Goal: Check status: Check status

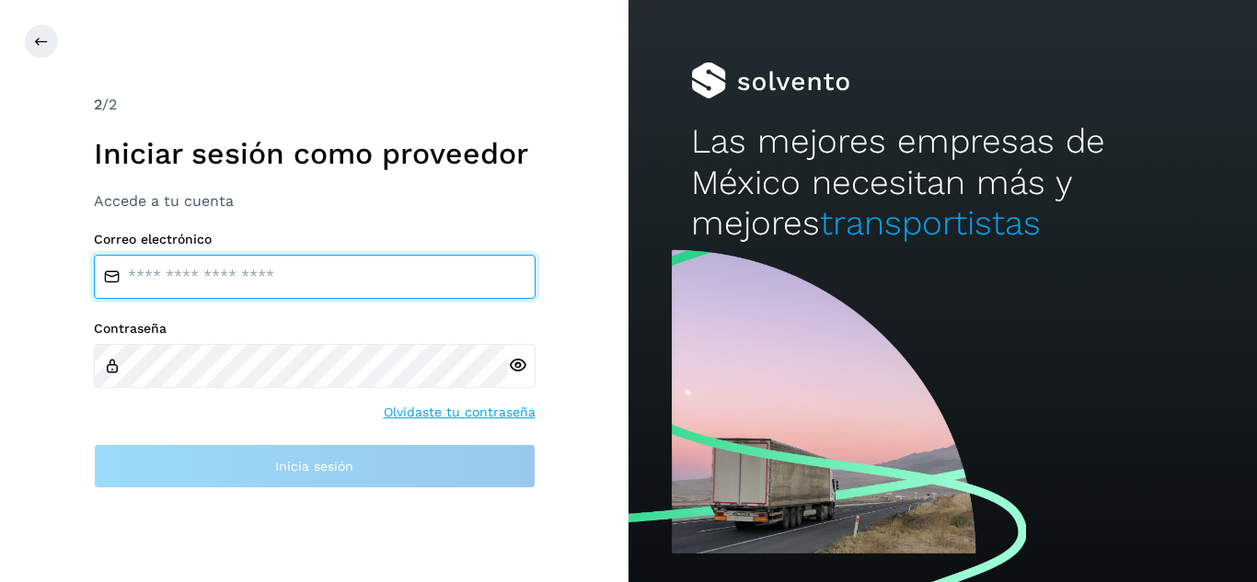
click at [321, 288] on input "email" at bounding box center [315, 277] width 442 height 44
type input "**********"
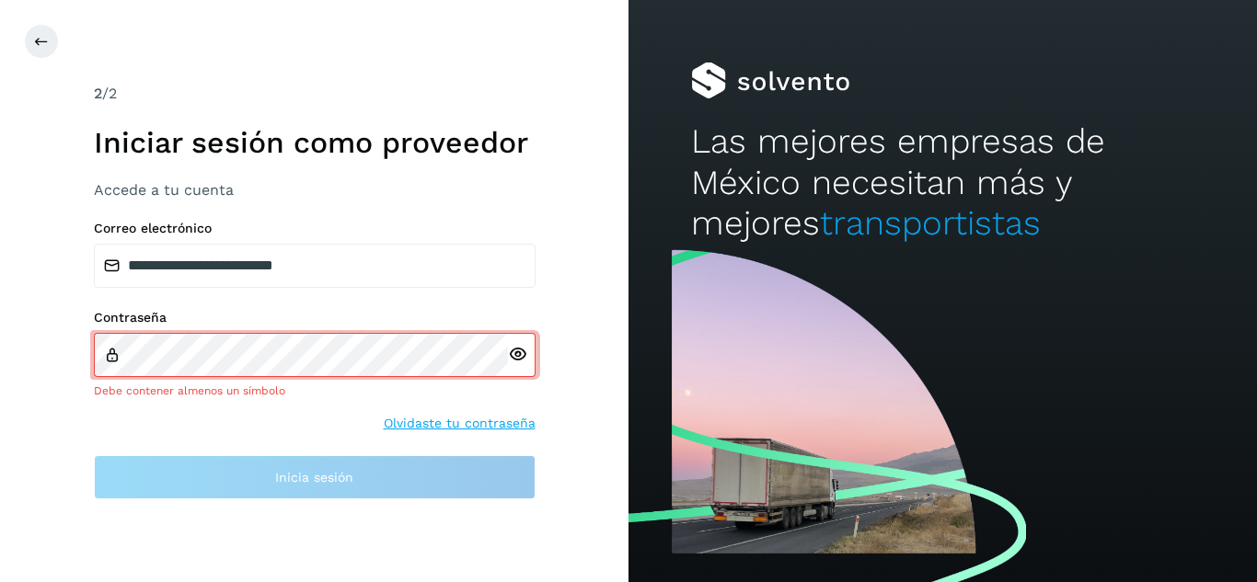
click at [515, 372] on div at bounding box center [522, 355] width 28 height 44
click at [512, 357] on icon at bounding box center [517, 354] width 19 height 19
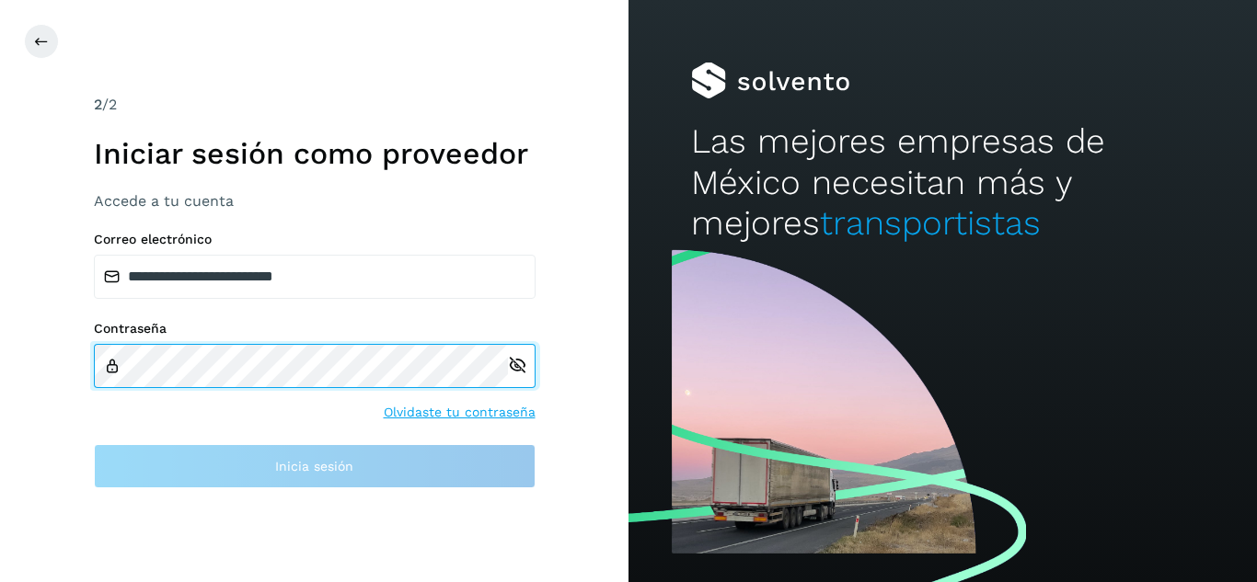
click at [466, 340] on div "Contraseña" at bounding box center [315, 354] width 442 height 67
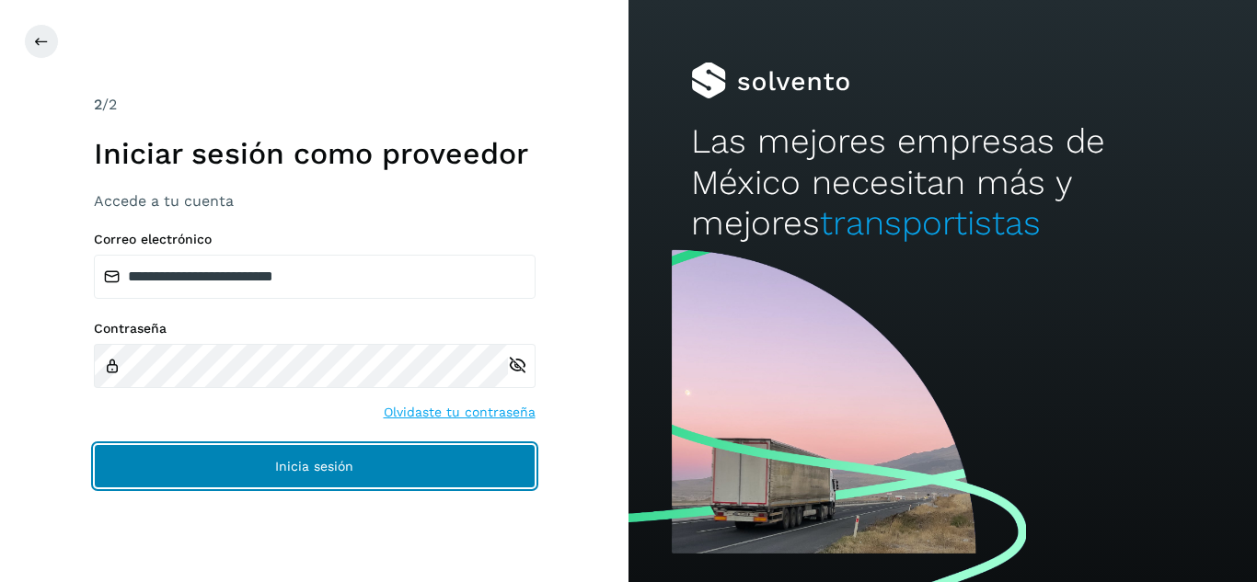
click at [364, 470] on button "Inicia sesión" at bounding box center [315, 466] width 442 height 44
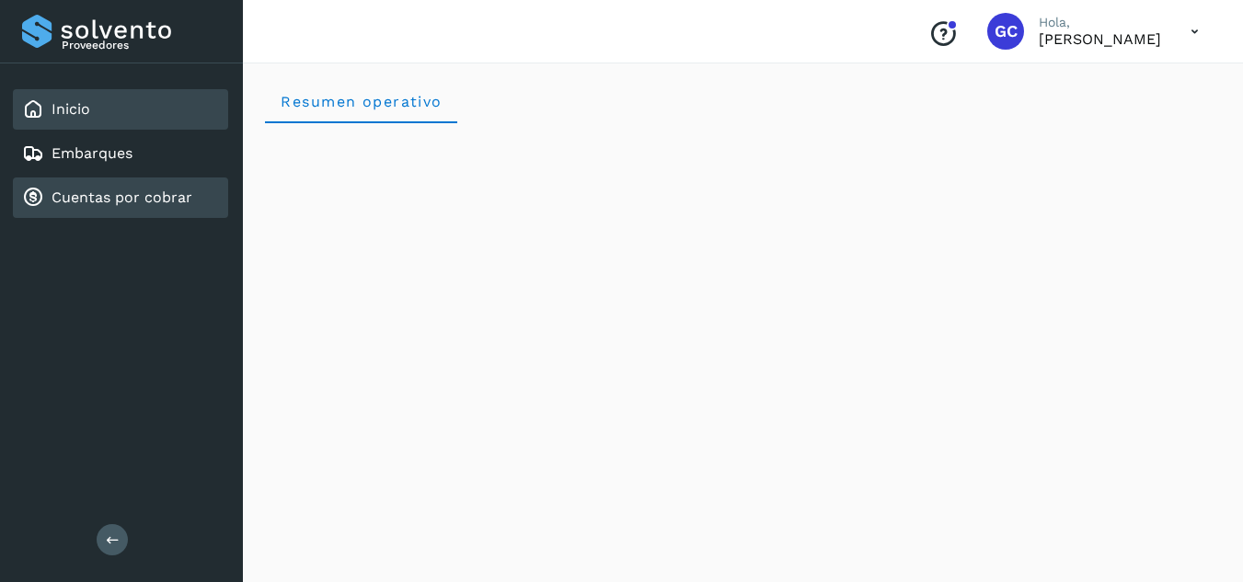
click at [108, 195] on link "Cuentas por cobrar" at bounding box center [122, 197] width 141 height 17
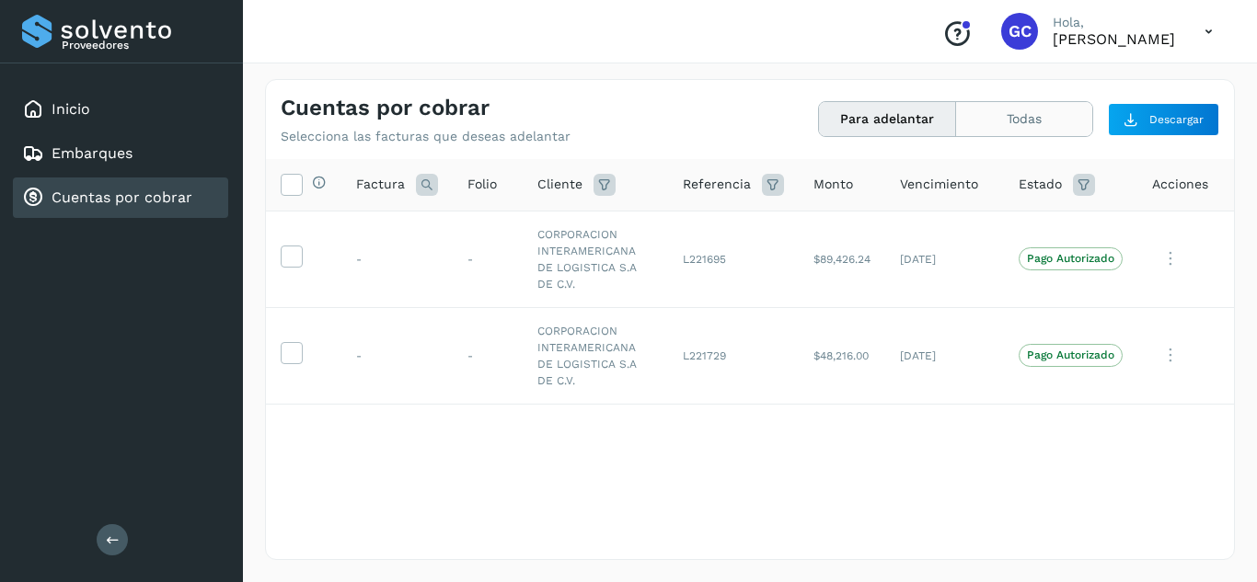
click at [1008, 123] on button "Todas" at bounding box center [1024, 119] width 136 height 34
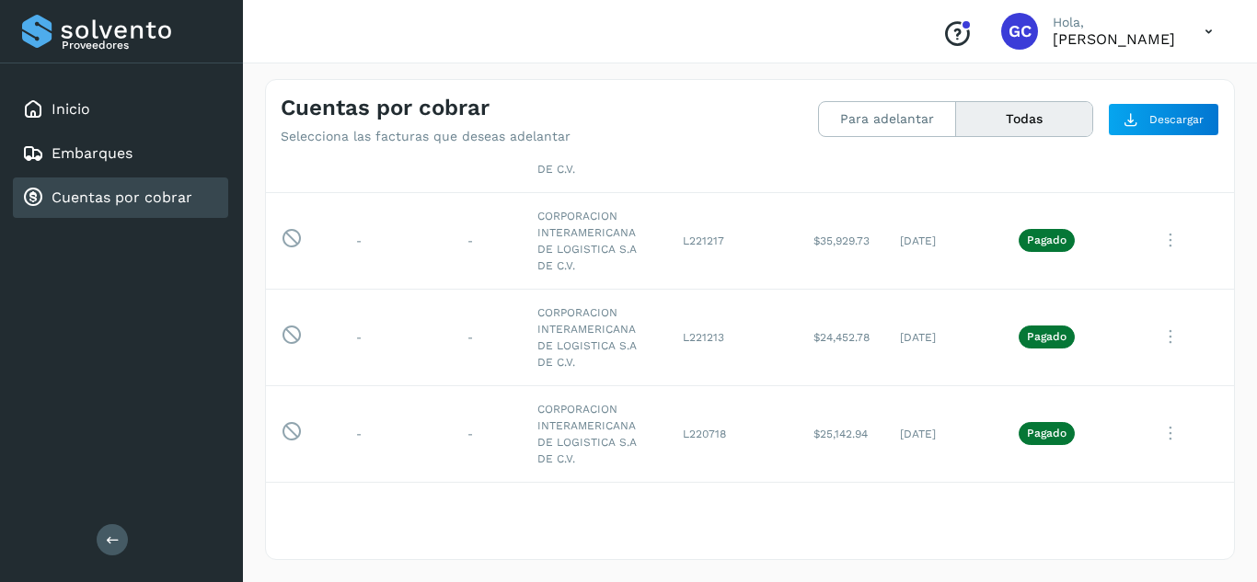
scroll to position [183, 0]
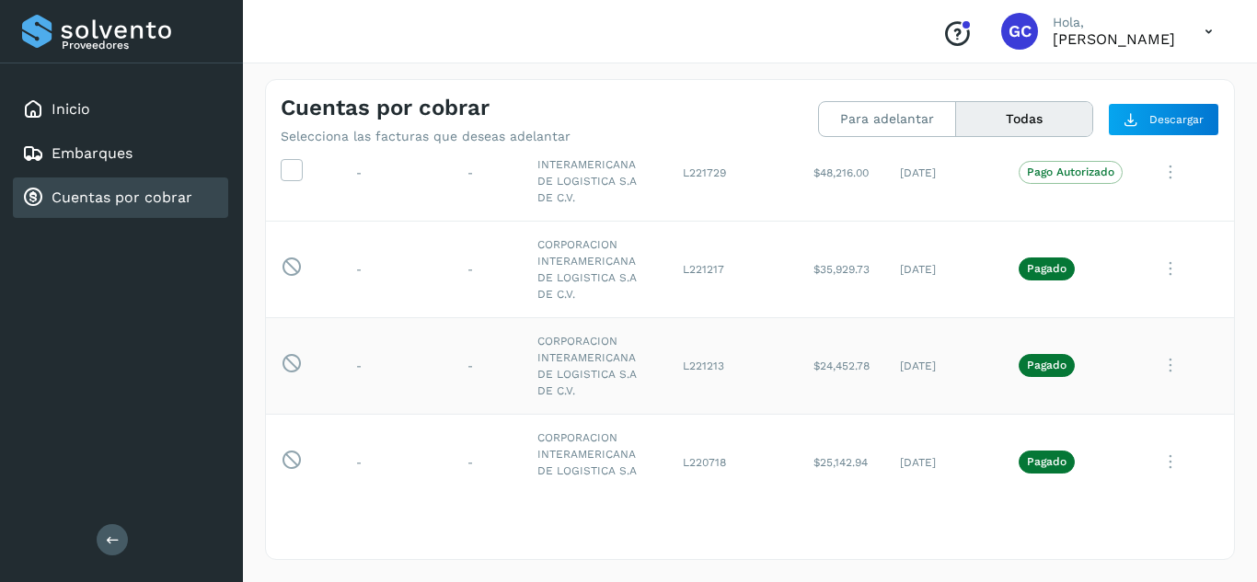
drag, startPoint x: 568, startPoint y: 559, endPoint x: 895, endPoint y: 381, distance: 372.6
click at [895, 381] on td "[DATE]" at bounding box center [944, 365] width 119 height 97
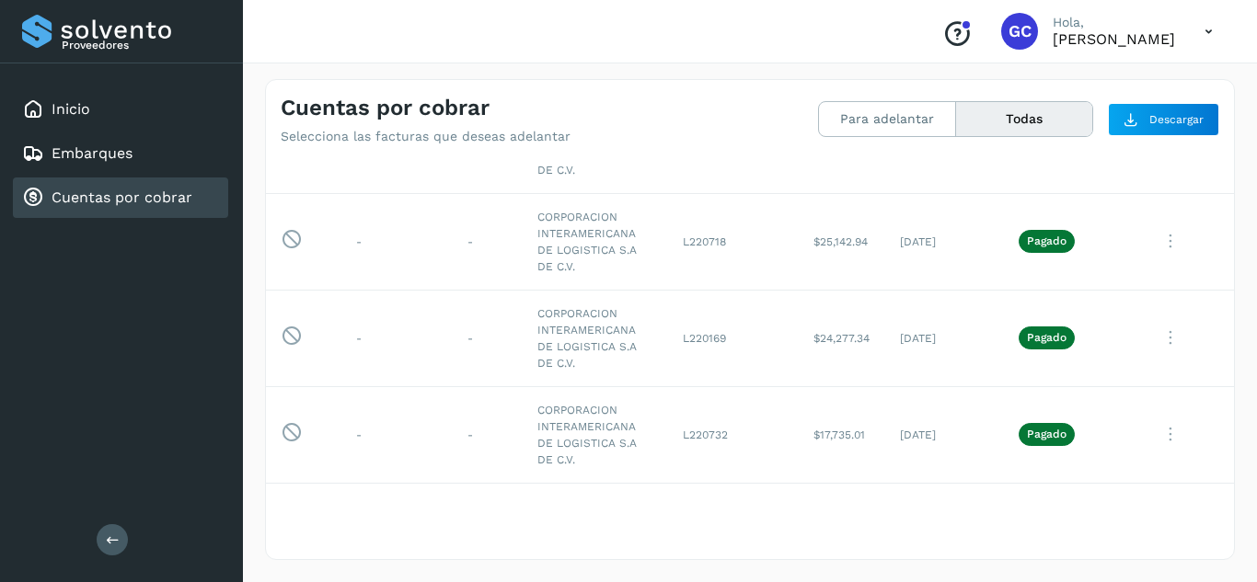
scroll to position [0, 0]
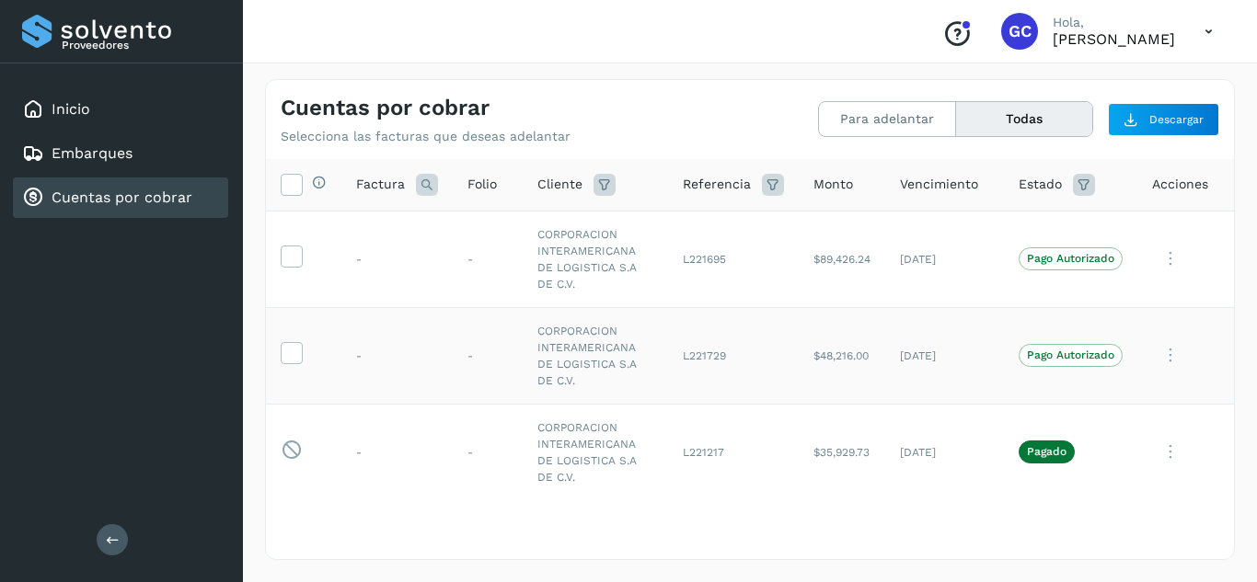
click at [1030, 368] on td "Pago Autorizado" at bounding box center [1070, 355] width 133 height 97
click at [1157, 450] on icon at bounding box center [1170, 452] width 37 height 38
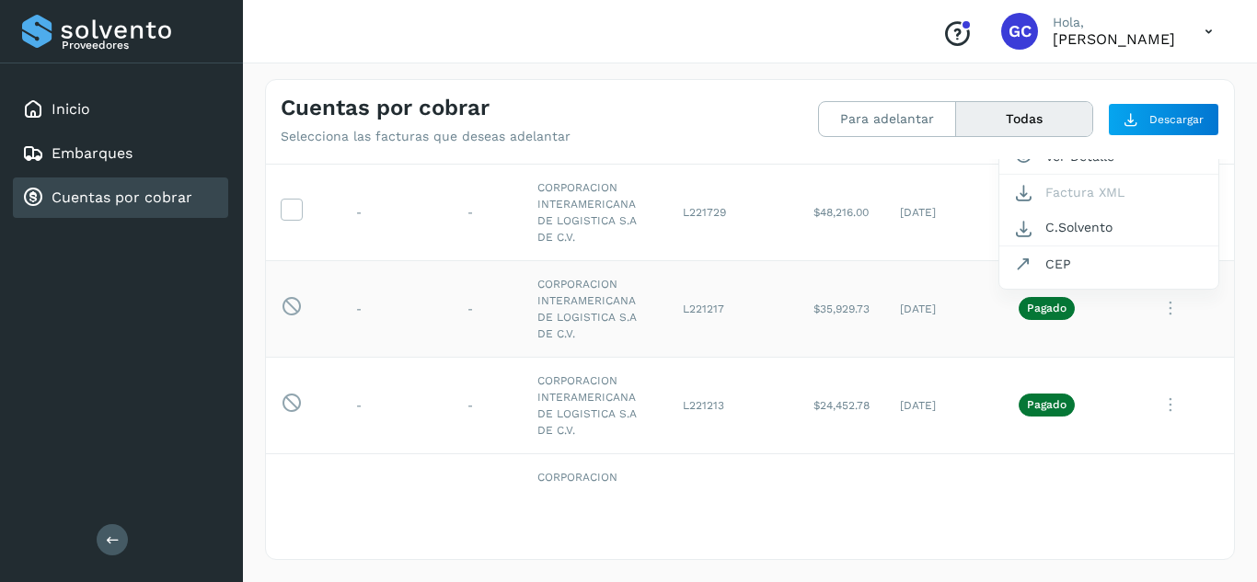
click at [1035, 306] on div at bounding box center [628, 291] width 1257 height 582
click at [1152, 408] on icon at bounding box center [1170, 405] width 37 height 38
click at [1079, 235] on button "C.Solvento" at bounding box center [1108, 228] width 219 height 36
click at [1154, 312] on icon at bounding box center [1170, 309] width 37 height 38
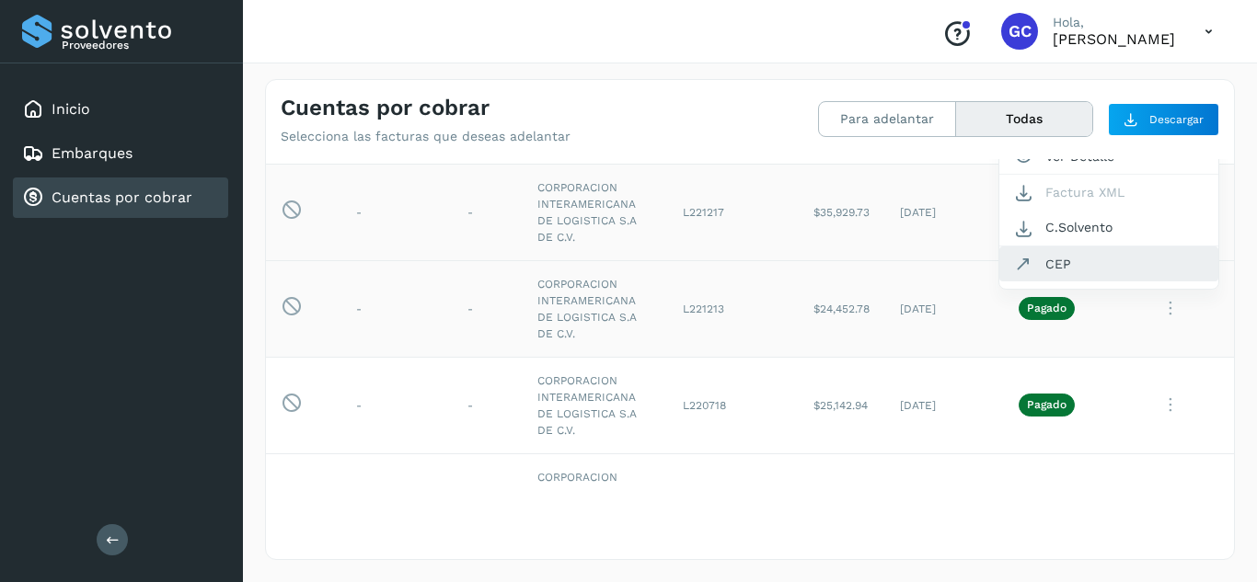
click at [1114, 259] on button "CEP" at bounding box center [1108, 264] width 219 height 35
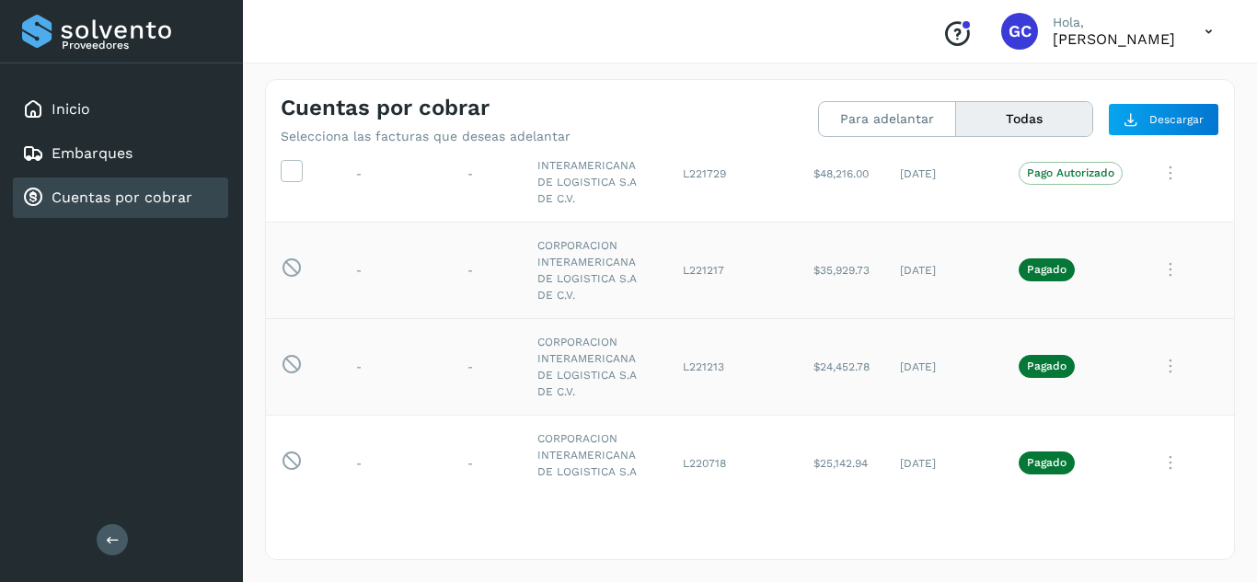
scroll to position [134, 0]
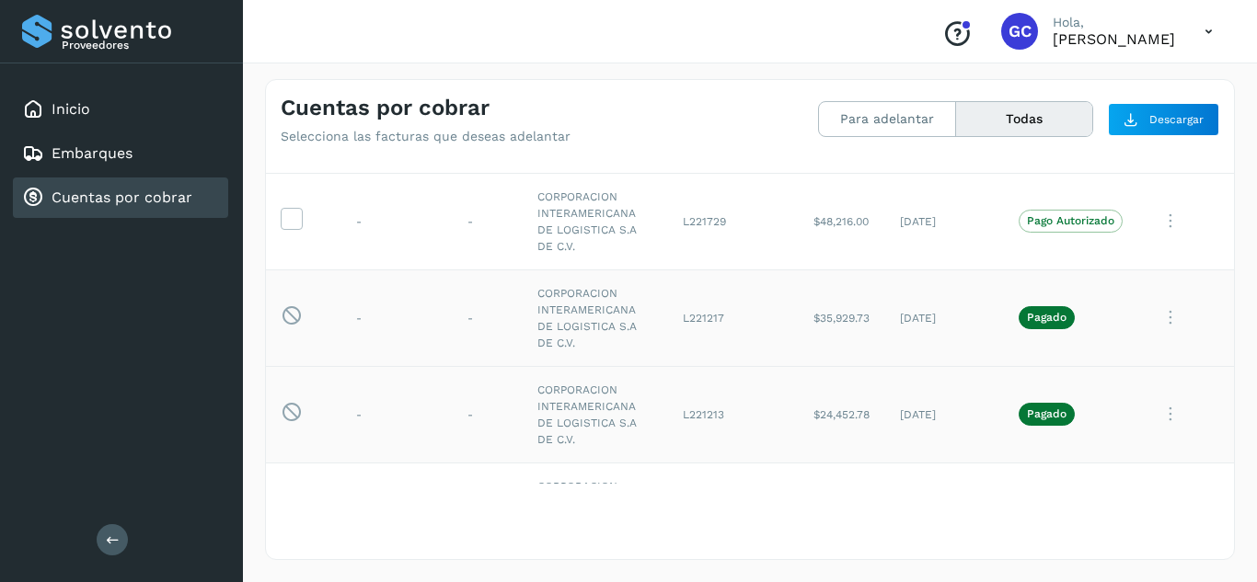
click at [1155, 319] on icon at bounding box center [1170, 318] width 37 height 38
click at [1069, 176] on button "Ver Detalle" at bounding box center [1108, 166] width 219 height 36
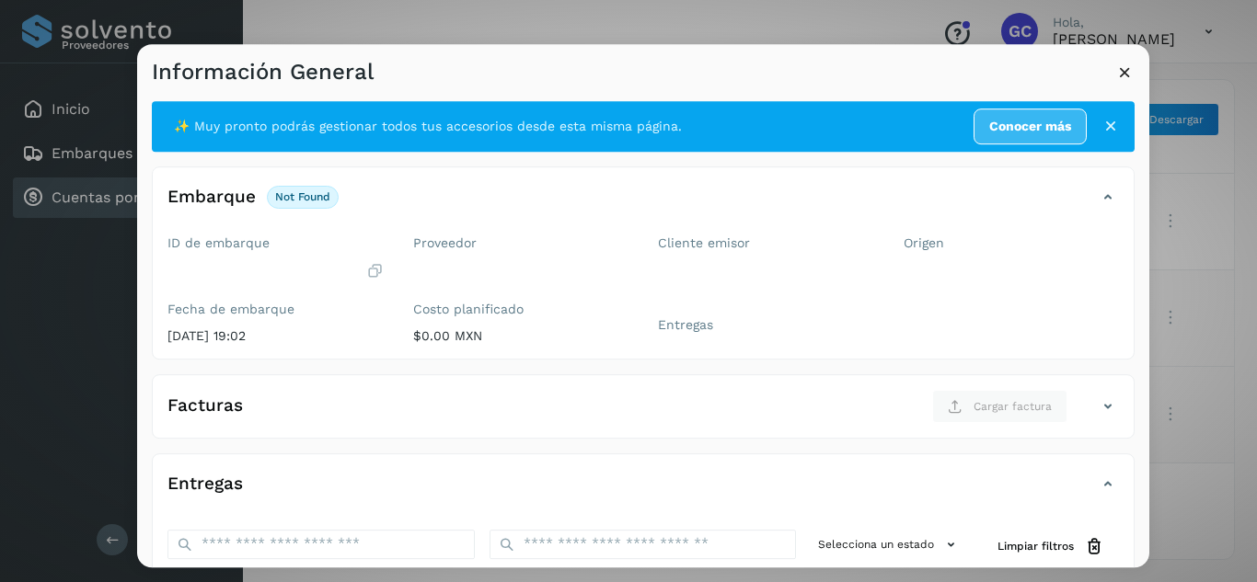
click at [1124, 75] on icon at bounding box center [1124, 72] width 19 height 19
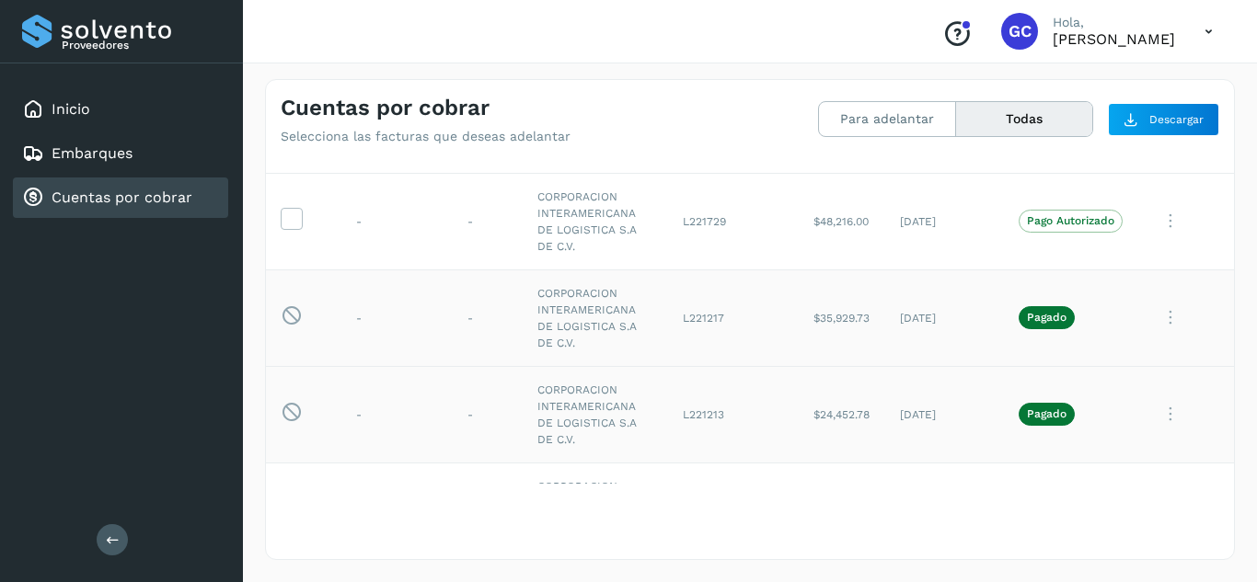
click at [1156, 311] on icon at bounding box center [1170, 318] width 37 height 38
click at [1087, 240] on button "C.Solvento" at bounding box center [1108, 237] width 219 height 36
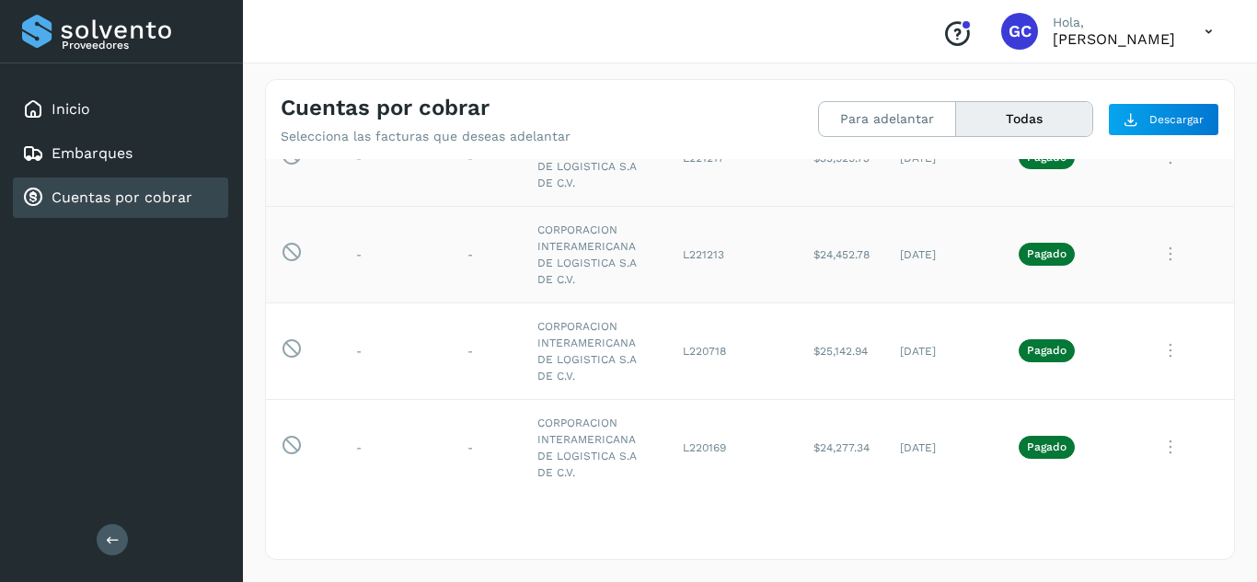
scroll to position [331, 0]
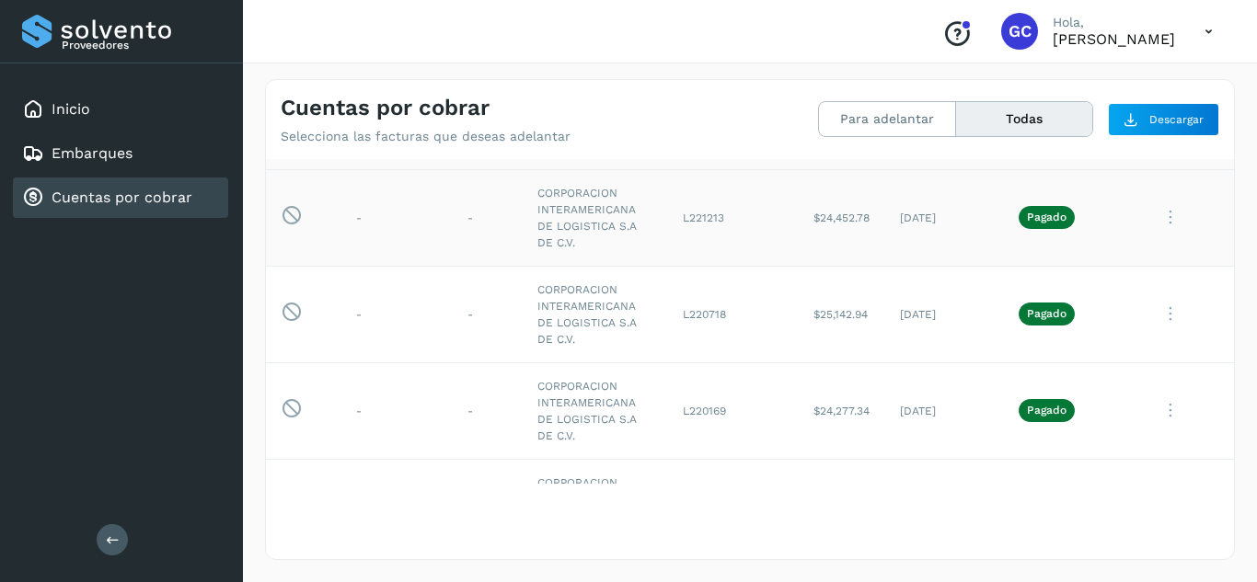
click at [374, 186] on td "-" at bounding box center [396, 217] width 111 height 97
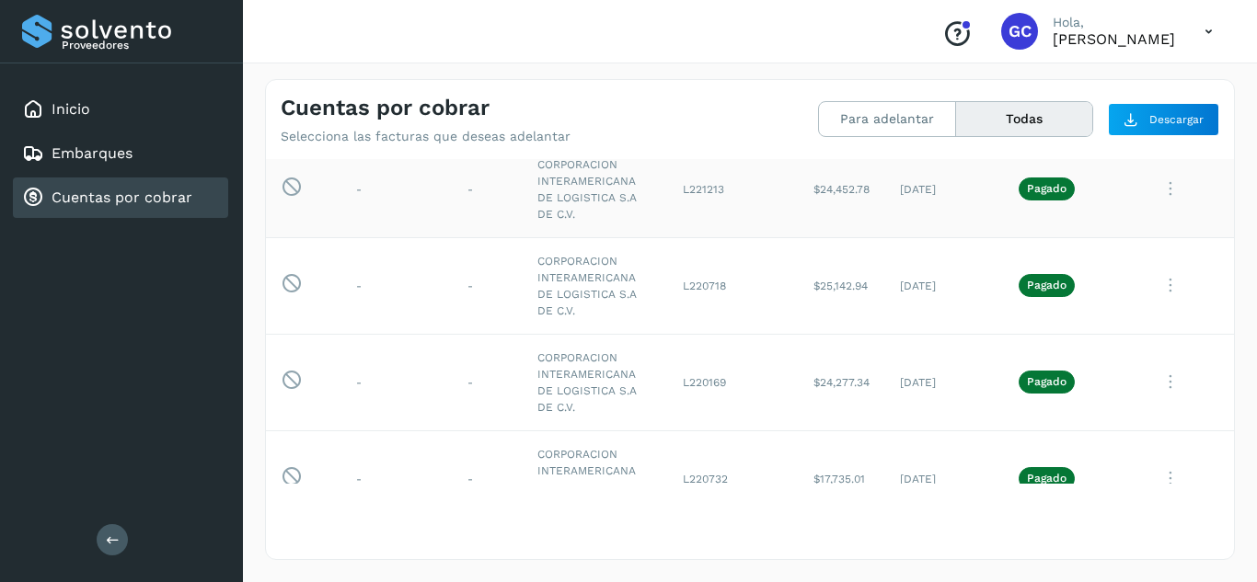
click at [374, 186] on td "-" at bounding box center [396, 189] width 111 height 97
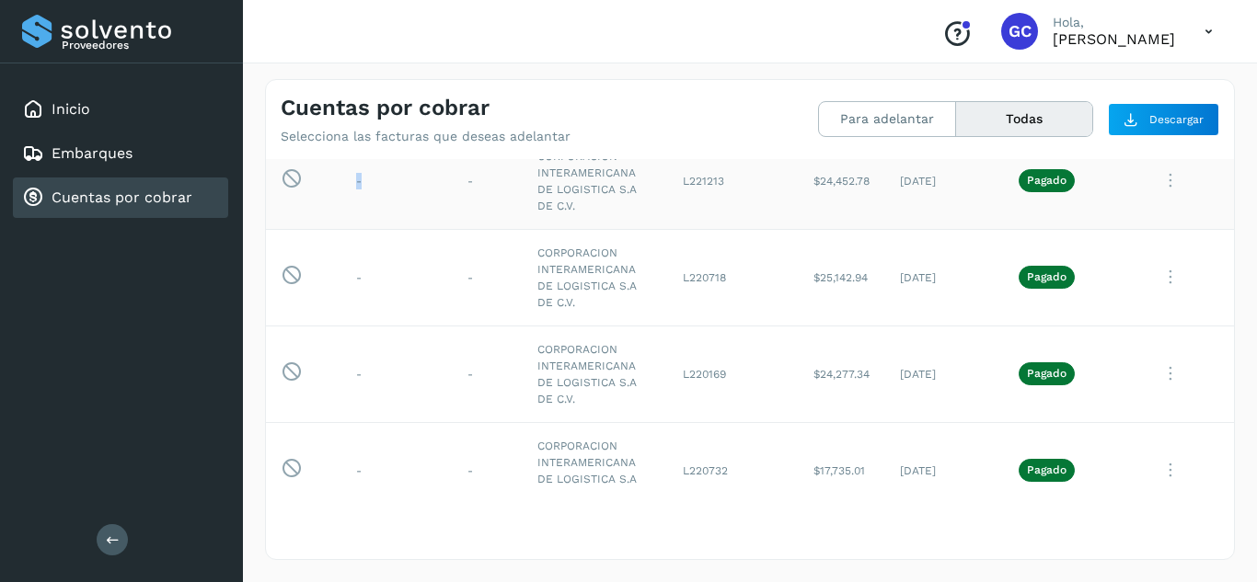
click at [374, 186] on td "-" at bounding box center [396, 181] width 111 height 97
